Goal: Find specific page/section: Find specific page/section

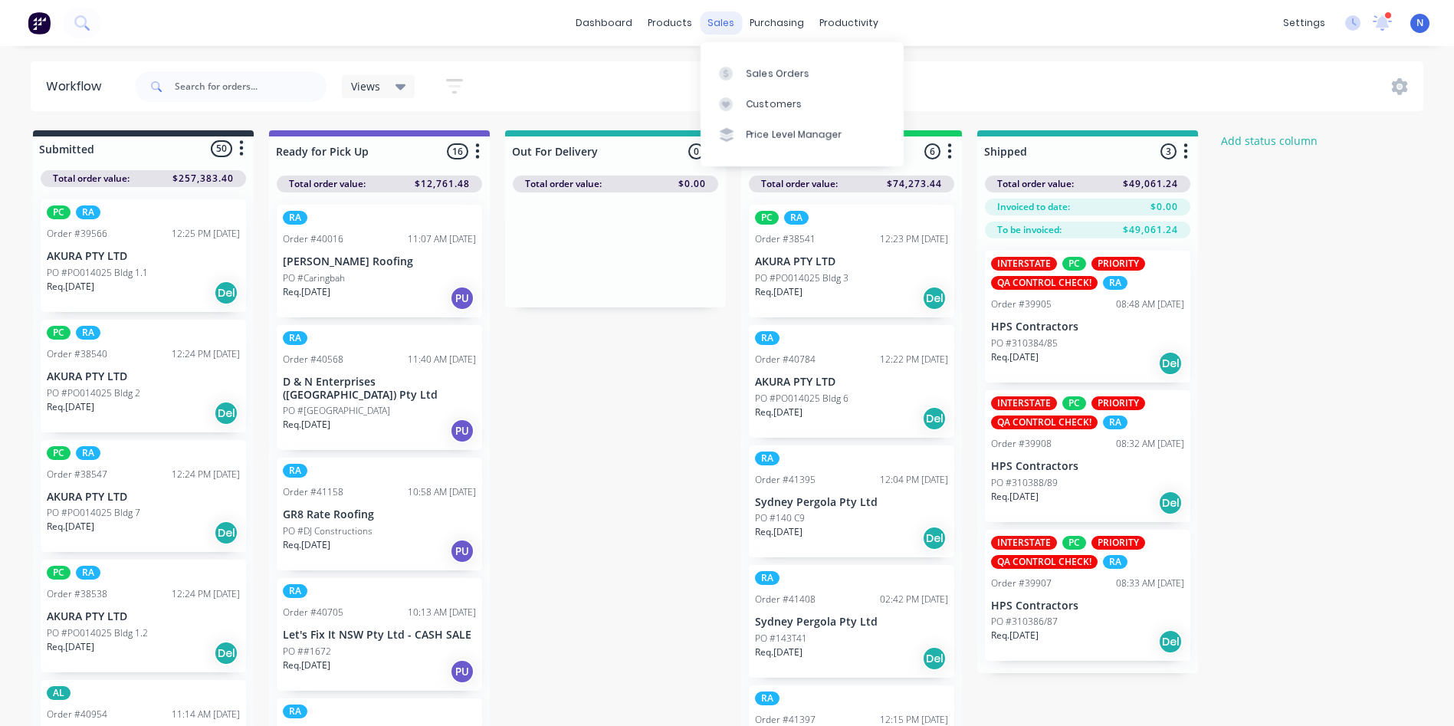
click at [719, 31] on div "sales" at bounding box center [721, 22] width 42 height 23
click at [768, 74] on div "Sales Orders" at bounding box center [778, 74] width 63 height 14
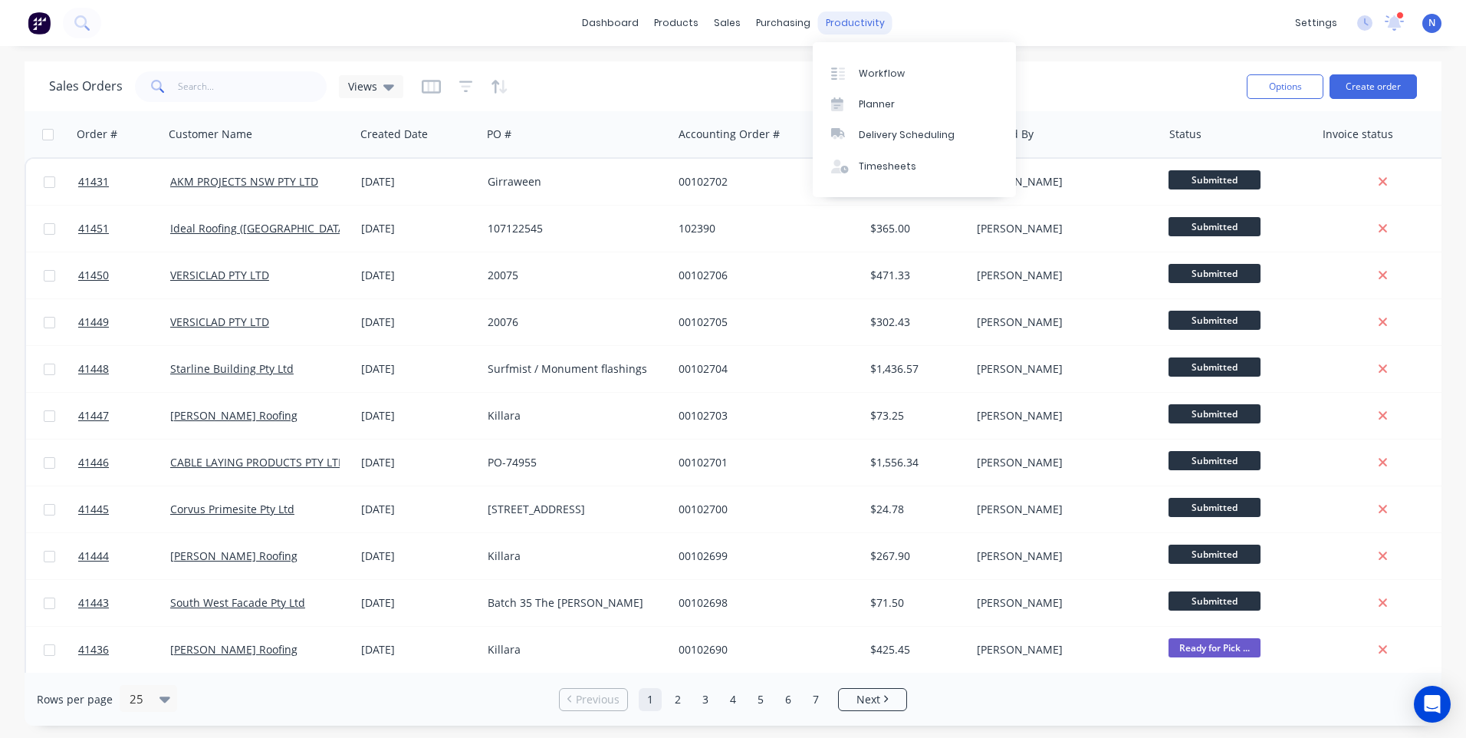
click at [829, 24] on div "productivity" at bounding box center [855, 22] width 74 height 23
click at [894, 70] on div "Workflow" at bounding box center [882, 74] width 46 height 14
